Goal: Ask a question: Seek information or help from site administrators or community

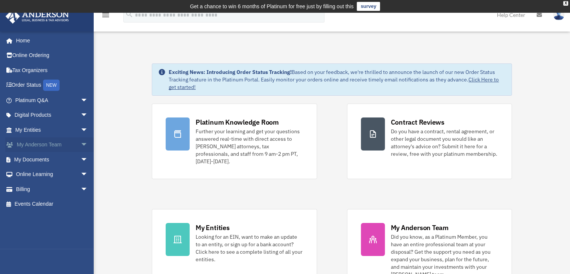
click at [81, 143] on span "arrow_drop_down" at bounding box center [88, 144] width 15 height 15
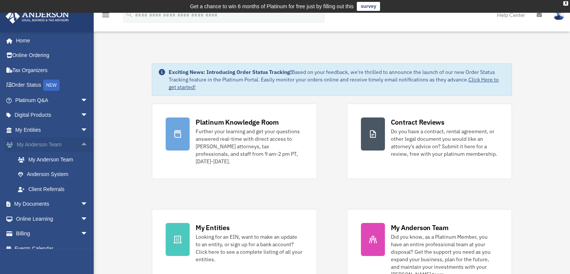
click at [81, 143] on span "arrow_drop_up" at bounding box center [88, 144] width 15 height 15
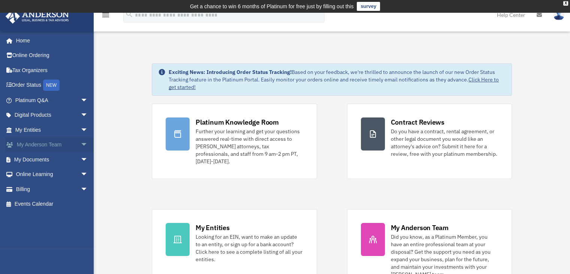
click at [82, 142] on span "arrow_drop_down" at bounding box center [88, 144] width 15 height 15
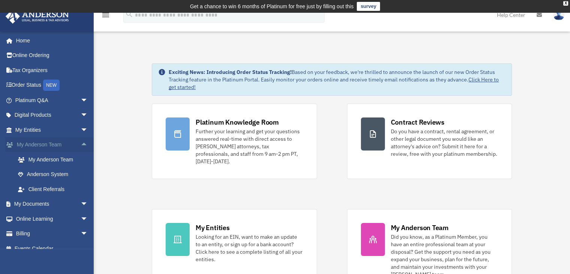
click at [82, 142] on span "arrow_drop_up" at bounding box center [88, 144] width 15 height 15
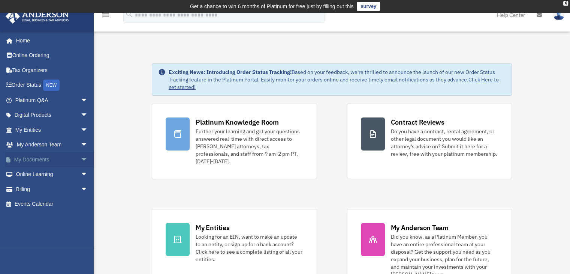
click at [81, 159] on span "arrow_drop_down" at bounding box center [88, 159] width 15 height 15
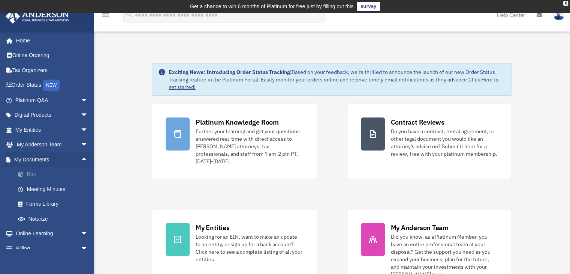
click at [33, 171] on link "Box" at bounding box center [54, 174] width 89 height 15
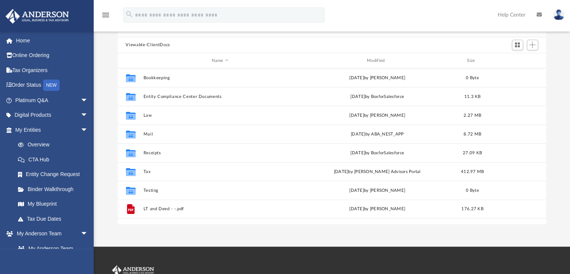
scroll to position [37, 0]
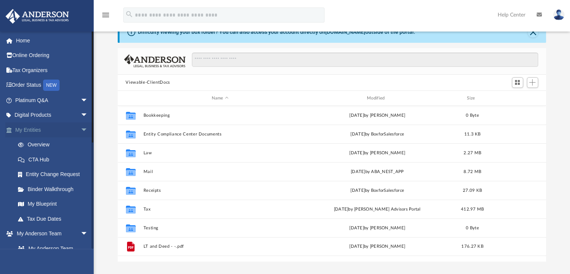
click at [82, 126] on span "arrow_drop_down" at bounding box center [88, 129] width 15 height 15
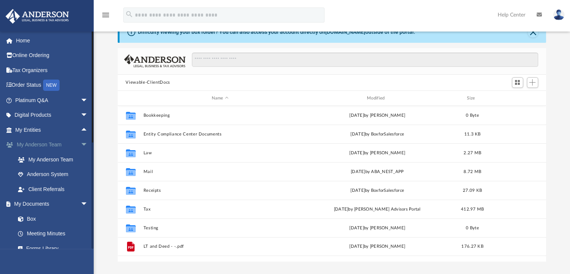
click at [81, 138] on span "arrow_drop_down" at bounding box center [88, 144] width 15 height 15
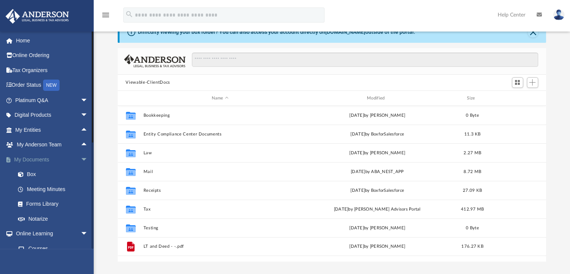
click at [81, 161] on span "arrow_drop_down" at bounding box center [88, 159] width 15 height 15
click at [81, 173] on span "arrow_drop_down" at bounding box center [88, 174] width 15 height 15
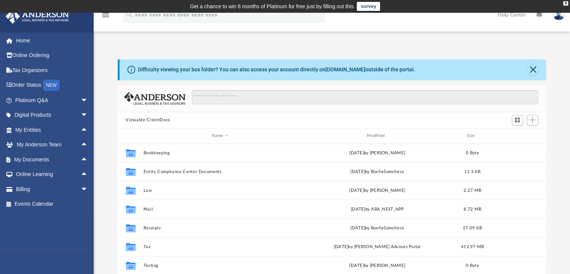
scroll to position [0, 0]
click at [533, 71] on button "Close" at bounding box center [533, 69] width 10 height 10
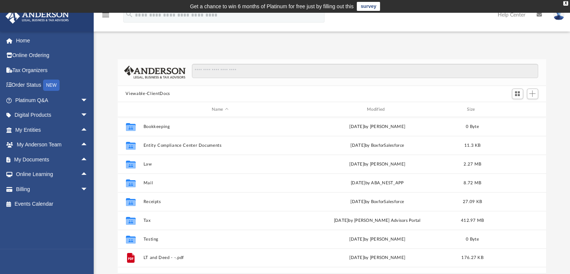
click at [563, 17] on img at bounding box center [558, 14] width 11 height 11
click at [569, 75] on html "X Get a chance to win 6 months of Platinum for free just by filling out this su…" at bounding box center [285, 214] width 570 height 429
click at [558, 18] on img at bounding box center [558, 14] width 11 height 11
click at [307, 57] on div "Difficulty viewing your box folder? You can also access your account directly o…" at bounding box center [332, 157] width 476 height 229
click at [134, 28] on div "menu search Site Menu add bob.apples@andersonadvisors.com My Profile Reset Pass…" at bounding box center [285, 18] width 559 height 25
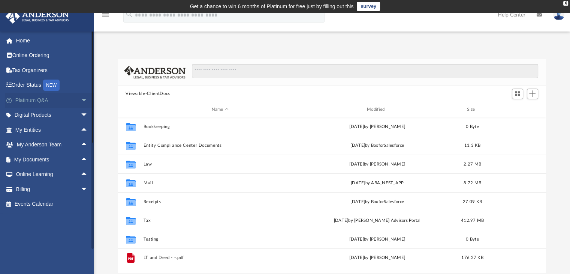
click at [81, 100] on span "arrow_drop_down" at bounding box center [88, 100] width 15 height 15
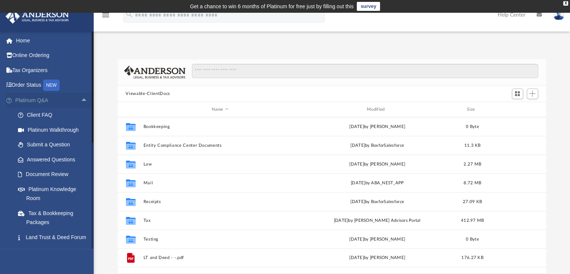
click at [81, 100] on span "arrow_drop_up" at bounding box center [88, 100] width 15 height 15
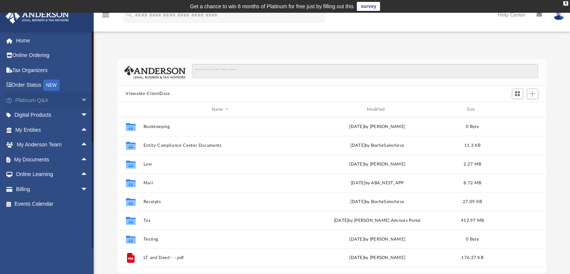
click at [81, 97] on span "arrow_drop_down" at bounding box center [88, 100] width 15 height 15
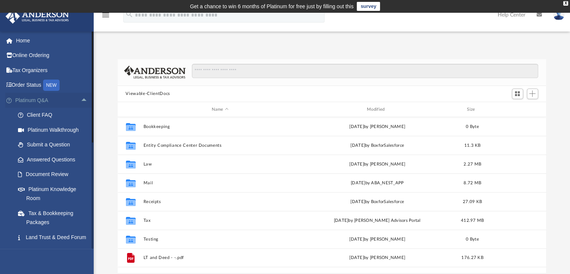
click at [82, 102] on span "arrow_drop_up" at bounding box center [88, 100] width 15 height 15
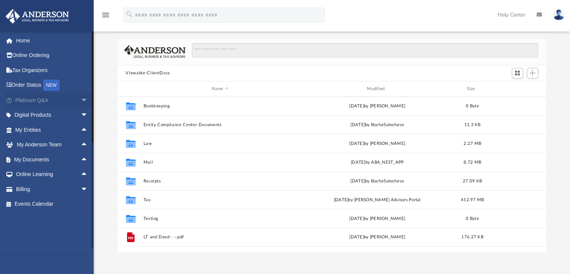
scroll to position [37, 0]
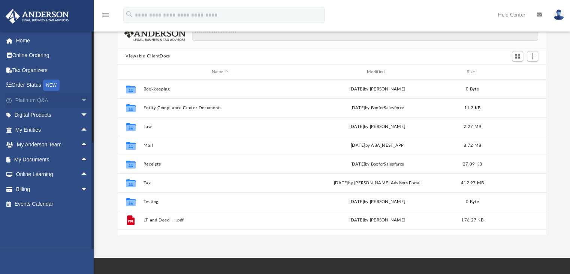
click at [81, 102] on span "arrow_drop_down" at bounding box center [88, 100] width 15 height 15
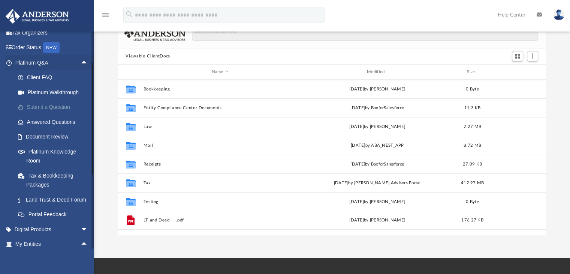
click at [62, 107] on link "Submit a Question" at bounding box center [54, 107] width 89 height 15
click at [54, 106] on link "Submit a Question" at bounding box center [54, 107] width 89 height 15
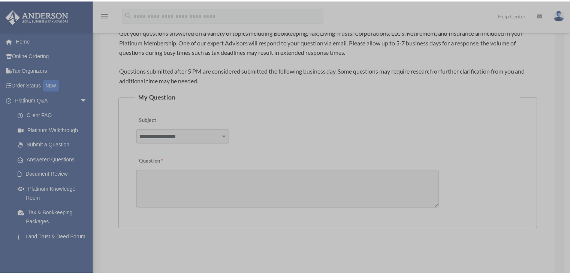
scroll to position [150, 0]
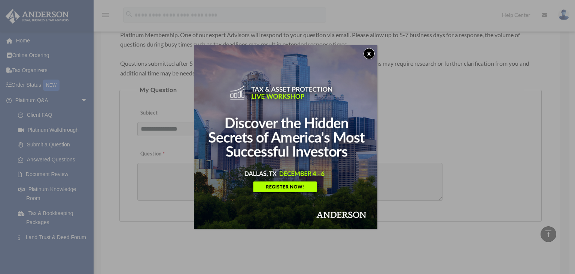
click at [374, 51] on button "x" at bounding box center [369, 53] width 11 height 11
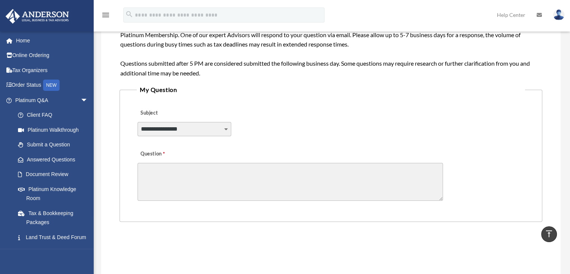
click at [181, 170] on textarea "Question" at bounding box center [290, 182] width 305 height 38
click at [410, 135] on div "**********" at bounding box center [331, 123] width 388 height 41
drag, startPoint x: 439, startPoint y: 199, endPoint x: 442, endPoint y: 213, distance: 14.6
click at [442, 213] on fieldset "**********" at bounding box center [331, 152] width 423 height 137
click at [213, 168] on textarea "Question" at bounding box center [290, 182] width 305 height 38
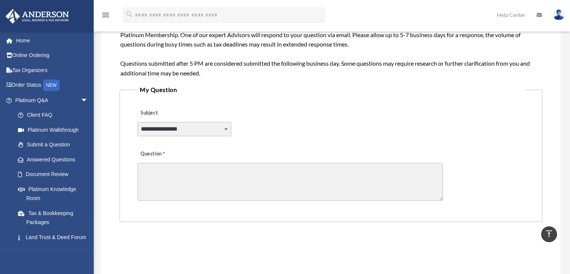
click at [251, 143] on div "**********" at bounding box center [331, 123] width 388 height 41
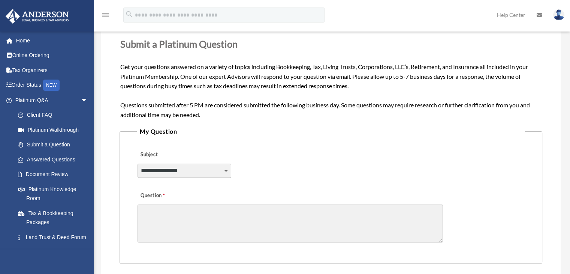
scroll to position [187, 0]
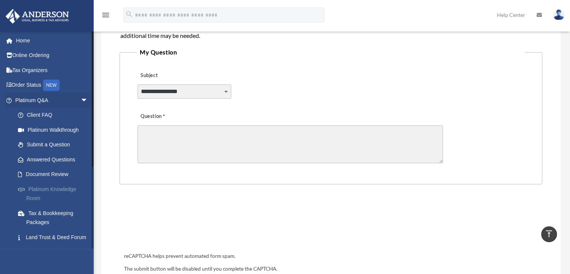
click at [51, 188] on link "Platinum Knowledge Room" at bounding box center [54, 193] width 89 height 24
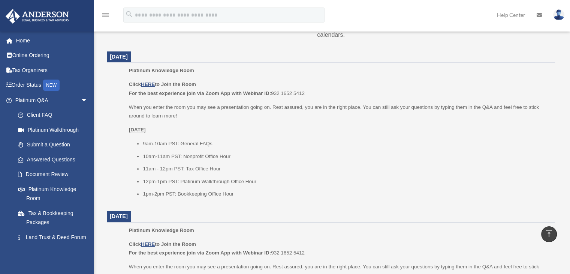
scroll to position [300, 0]
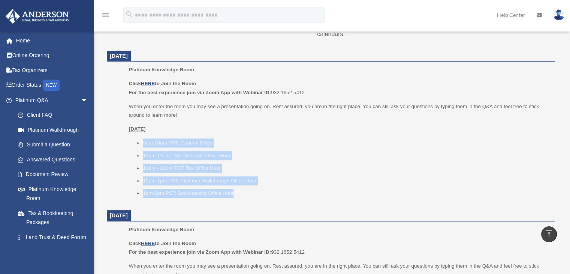
drag, startPoint x: 237, startPoint y: 194, endPoint x: 133, endPoint y: 143, distance: 116.6
click at [133, 143] on ul "9am-10am PST: General FAQs 10am-11am PST: Nonprofit Office Hour 11am - 12pm PST…" at bounding box center [339, 167] width 421 height 59
click at [315, 149] on ul "9am-10am PST: General FAQs 10am-11am PST: Nonprofit Office Hour 11am - 12pm PST…" at bounding box center [339, 167] width 421 height 59
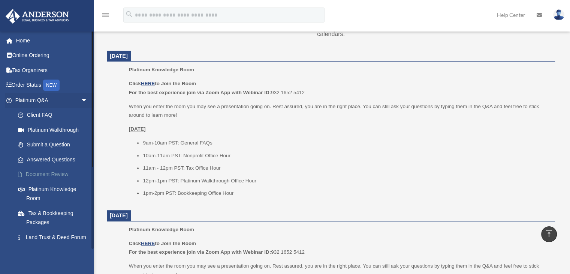
click at [61, 176] on link "Document Review" at bounding box center [54, 174] width 89 height 15
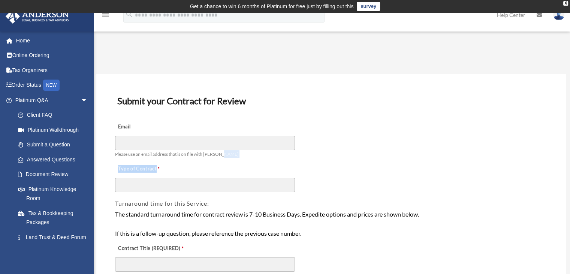
drag, startPoint x: 432, startPoint y: 134, endPoint x: 364, endPoint y: 136, distance: 68.2
click at [420, 149] on div "Email Please use an email address that is on file with [PERSON_NAME]" at bounding box center [330, 138] width 433 height 42
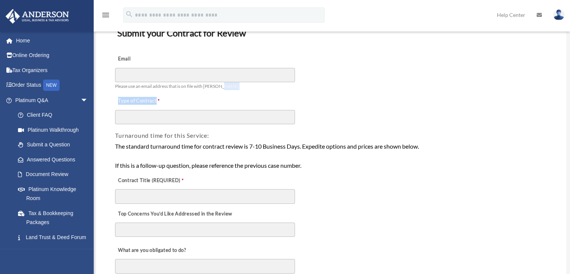
scroll to position [75, 0]
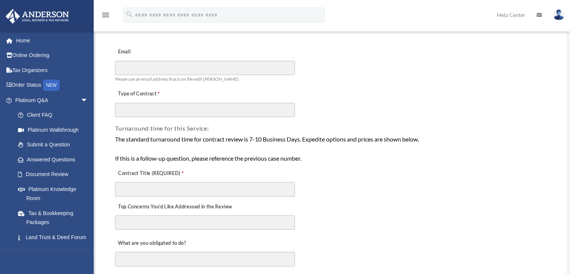
click at [387, 105] on div "Type of Contract" at bounding box center [330, 100] width 433 height 33
click at [81, 100] on span "arrow_drop_down" at bounding box center [88, 100] width 15 height 15
